Goal: Transaction & Acquisition: Purchase product/service

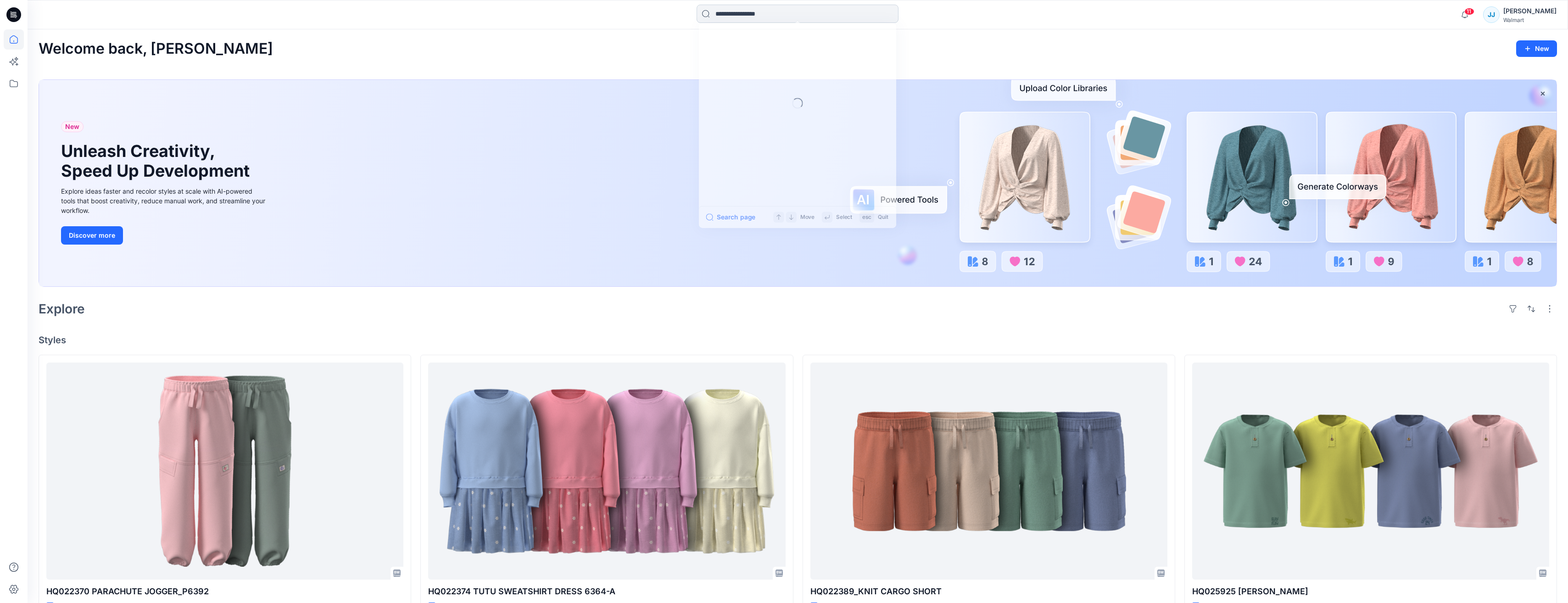
click at [889, 13] on input at bounding box center [798, 14] width 202 height 19
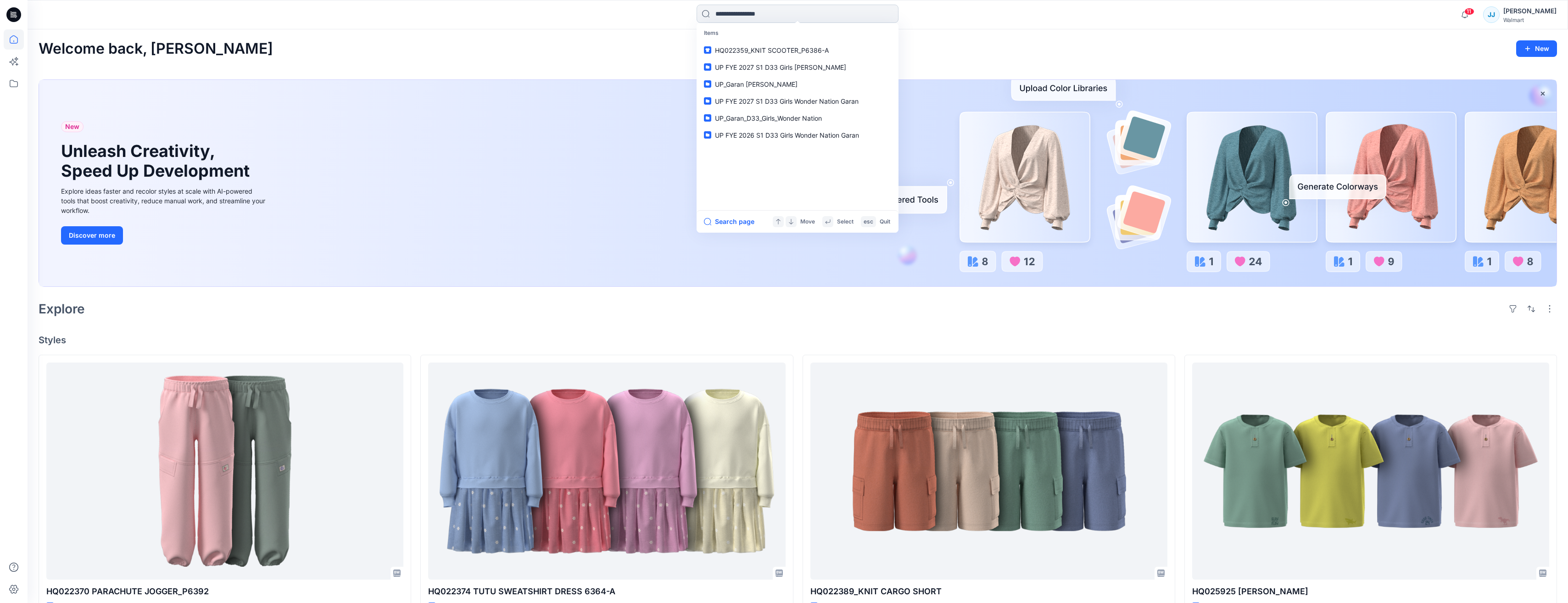
click at [838, 8] on input at bounding box center [798, 14] width 202 height 19
type input "********"
click at [772, 50] on span "WIDE LEG PANT_P6431" at bounding box center [786, 51] width 71 height 8
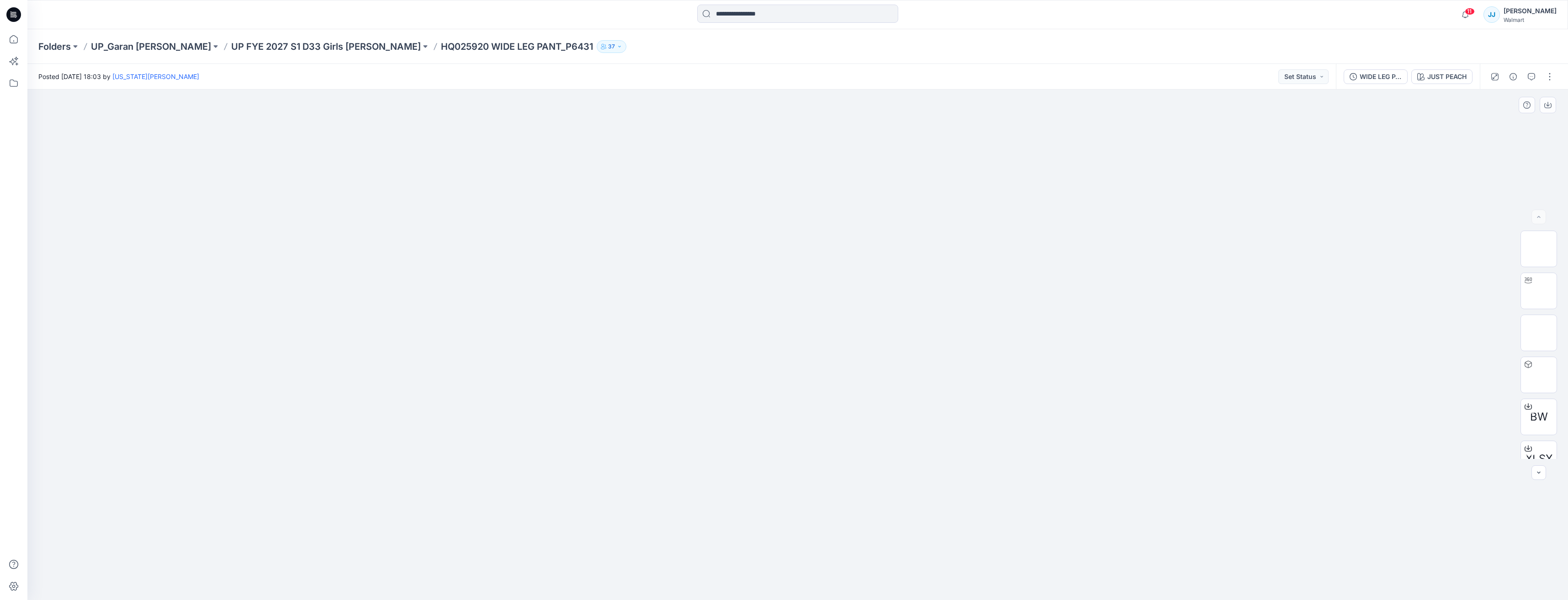
drag, startPoint x: 242, startPoint y: 0, endPoint x: 704, endPoint y: 132, distance: 480.5
click at [704, 132] on div at bounding box center [797, 344] width 1540 height 511
